Goal: Transaction & Acquisition: Purchase product/service

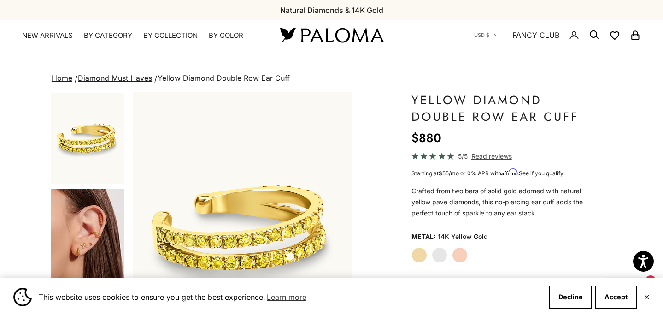
click at [461, 253] on label "Rose Gold" at bounding box center [460, 255] width 16 height 16
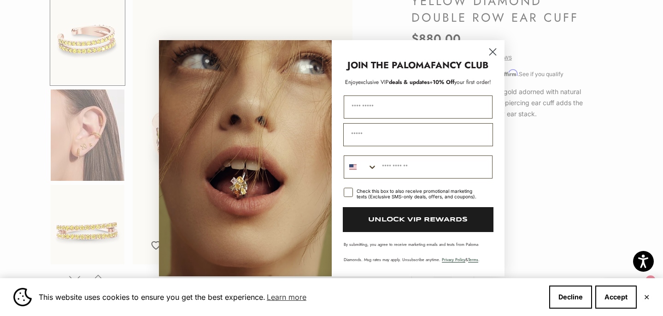
scroll to position [103, 0]
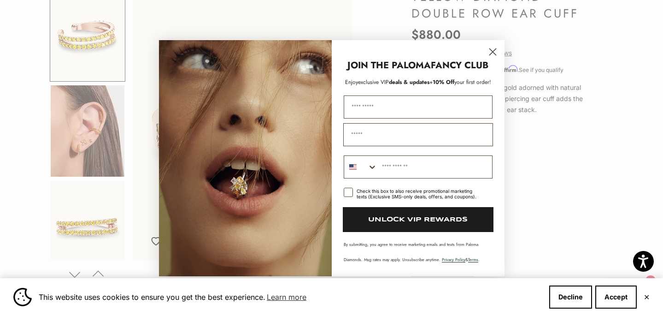
click at [491, 49] on circle "Close dialog" at bounding box center [492, 51] width 15 height 15
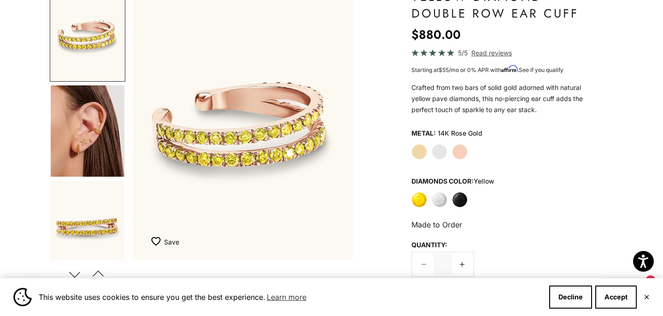
click at [97, 226] on img "Go to item 6" at bounding box center [88, 226] width 74 height 91
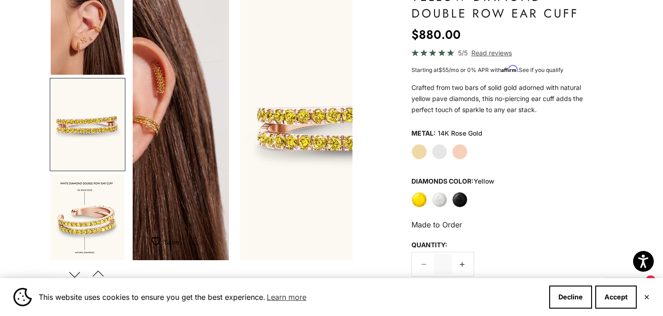
scroll to position [0, 462]
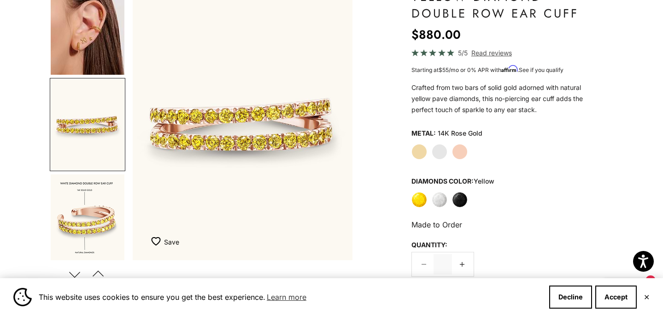
click at [86, 29] on img "Go to item 4" at bounding box center [88, 28] width 74 height 91
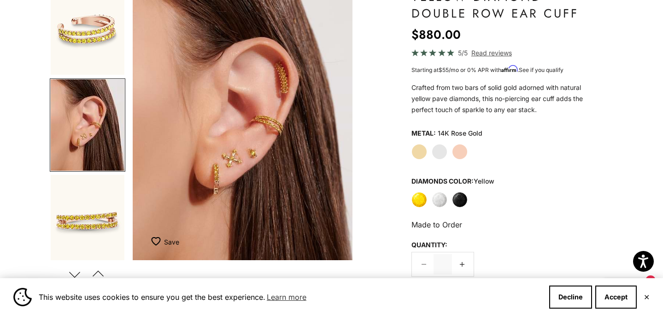
scroll to position [0, 0]
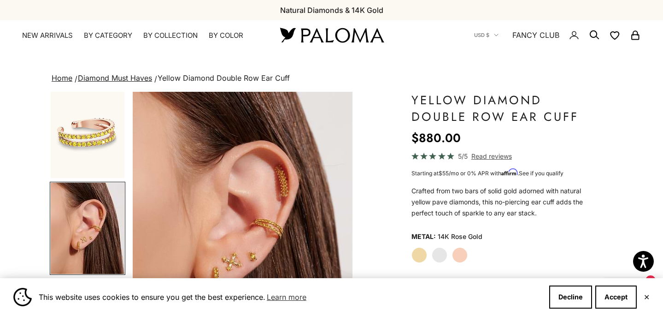
click at [593, 32] on icon "Secondary navigation" at bounding box center [594, 34] width 11 height 11
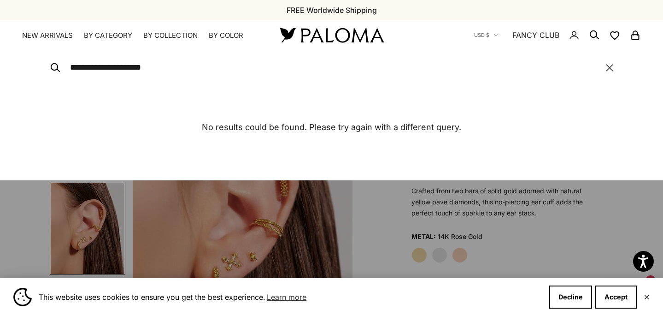
type input "**********"
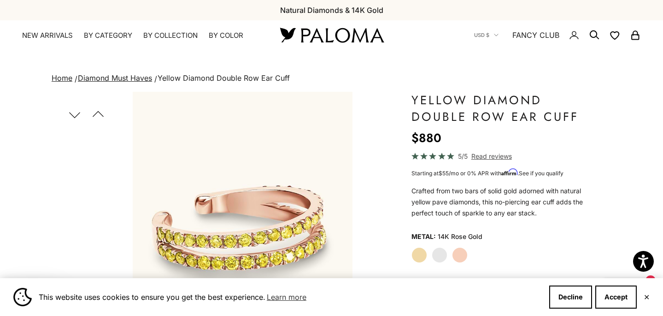
click at [420, 253] on label "Yellow Gold" at bounding box center [420, 255] width 16 height 16
